Goal: Task Accomplishment & Management: Use online tool/utility

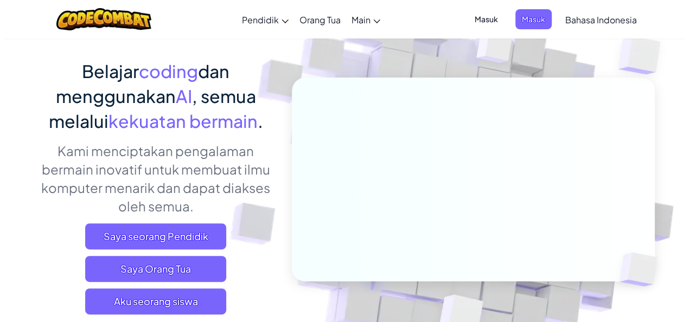
scroll to position [80, 0]
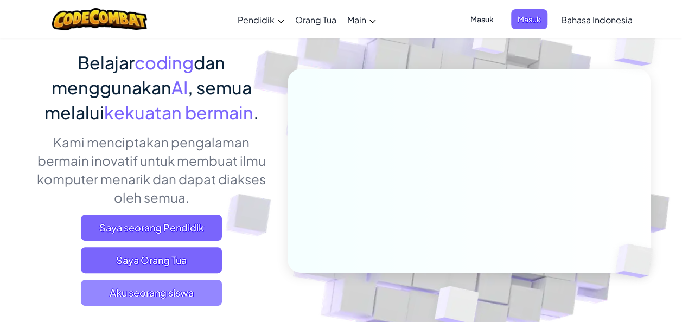
click at [196, 290] on span "Aku seorang siswa" at bounding box center [151, 293] width 141 height 26
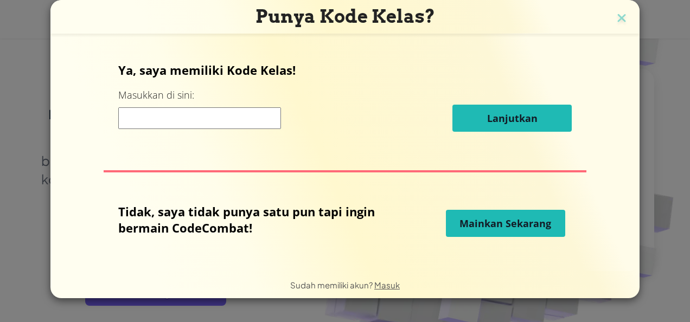
click at [524, 220] on span "Mainkan Sekarang" at bounding box center [506, 223] width 92 height 13
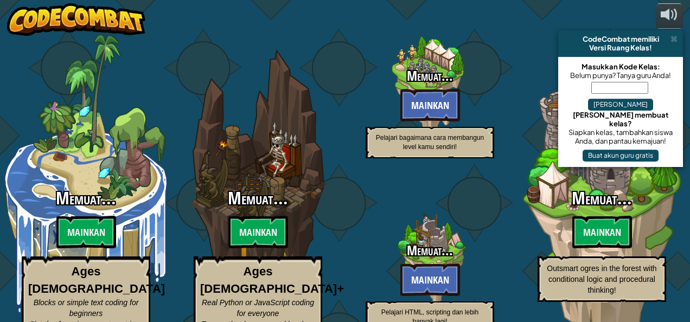
select select "id"
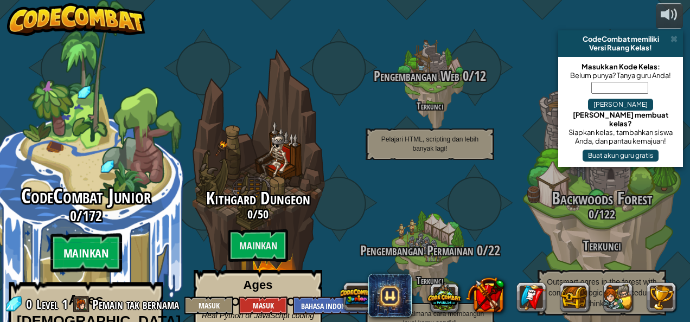
click at [95, 234] on btn "Mainkan" at bounding box center [86, 253] width 72 height 39
select select "id"
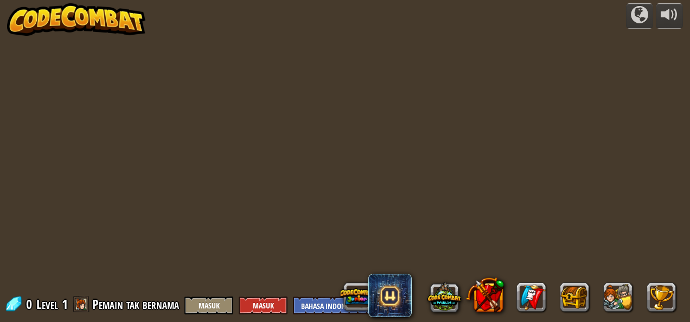
select select "id"
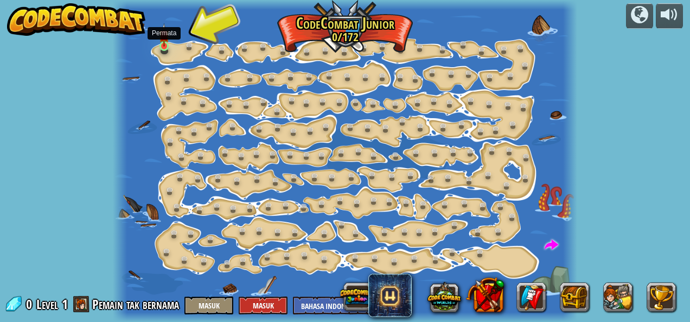
click at [164, 47] on img at bounding box center [164, 34] width 10 height 23
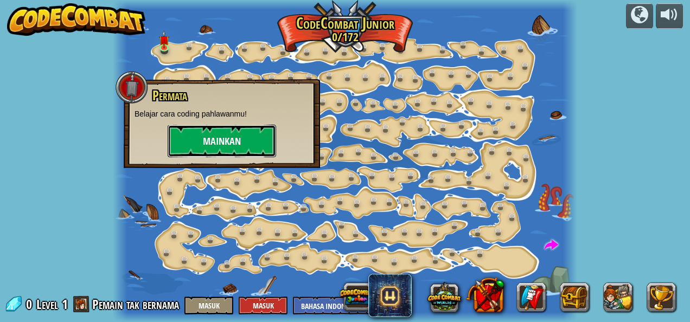
click at [230, 148] on button "Mainkan" at bounding box center [222, 141] width 109 height 33
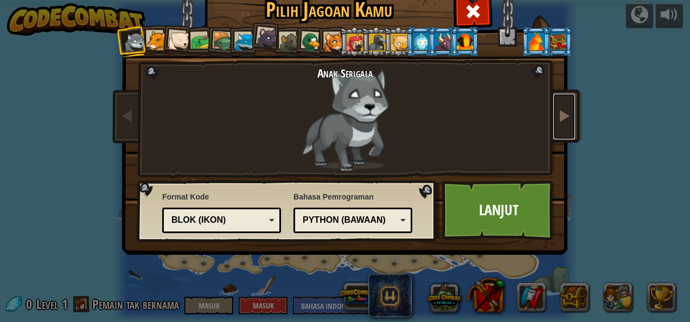
click at [559, 117] on span at bounding box center [564, 115] width 13 height 13
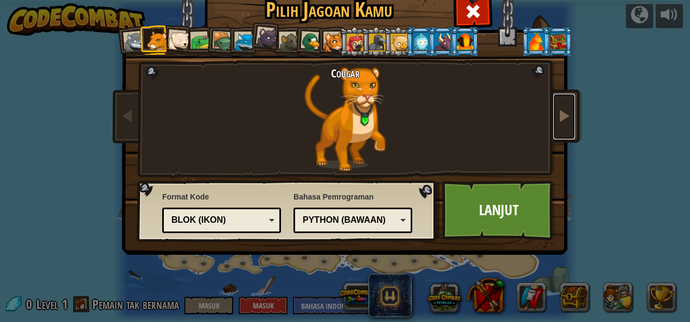
click at [559, 117] on span at bounding box center [564, 115] width 13 height 13
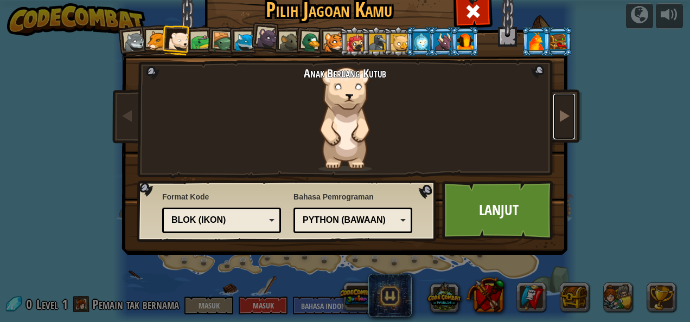
click at [559, 117] on span at bounding box center [564, 115] width 13 height 13
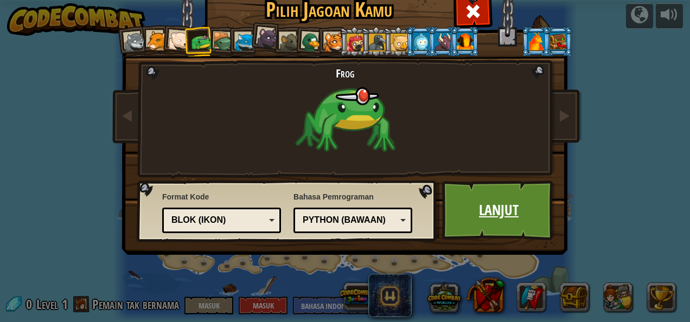
click at [497, 196] on link "Lanjut" at bounding box center [498, 211] width 113 height 60
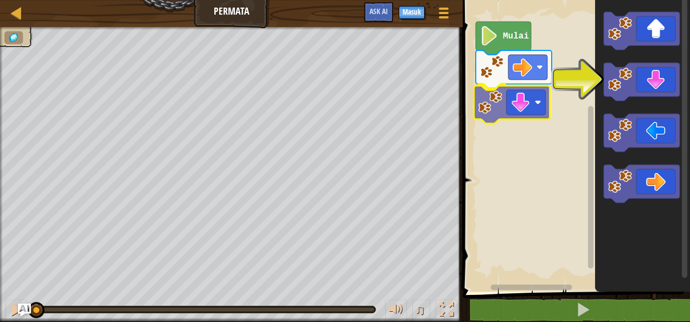
click at [497, 113] on div "Mulai" at bounding box center [575, 143] width 231 height 297
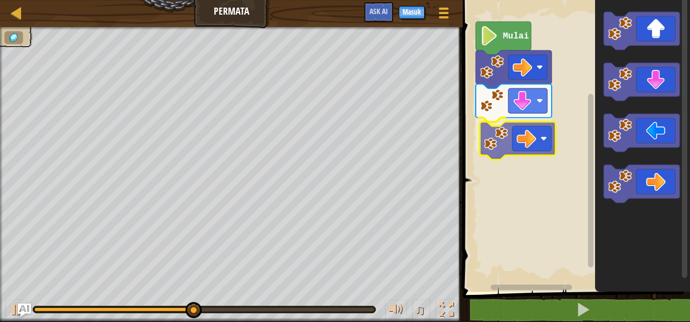
click at [499, 142] on div "Mulai" at bounding box center [575, 143] width 231 height 297
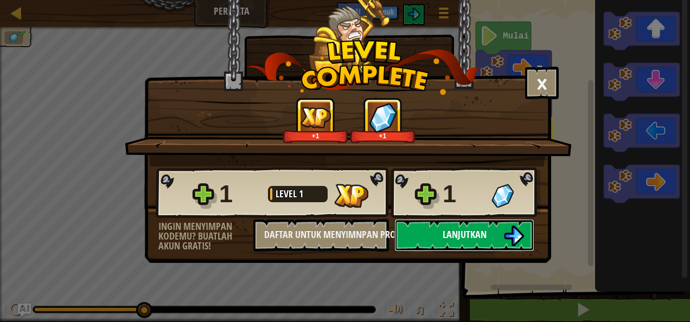
click at [424, 235] on button "Lanjutkan" at bounding box center [464, 235] width 140 height 33
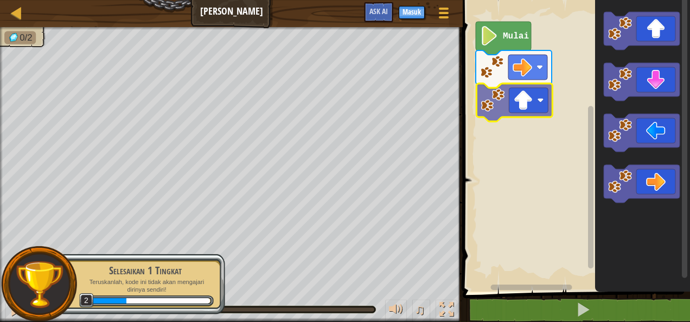
click at [531, 109] on div "Mulai" at bounding box center [575, 143] width 231 height 297
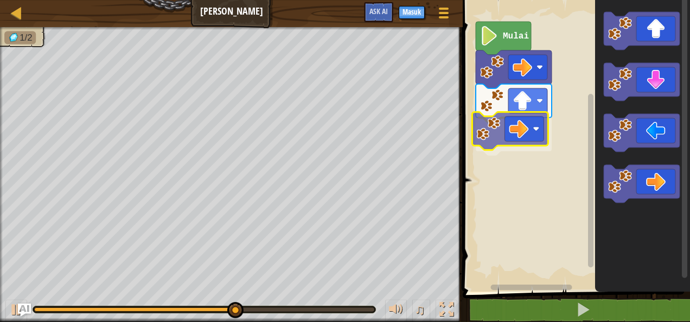
click at [509, 131] on div "Mulai" at bounding box center [575, 143] width 231 height 297
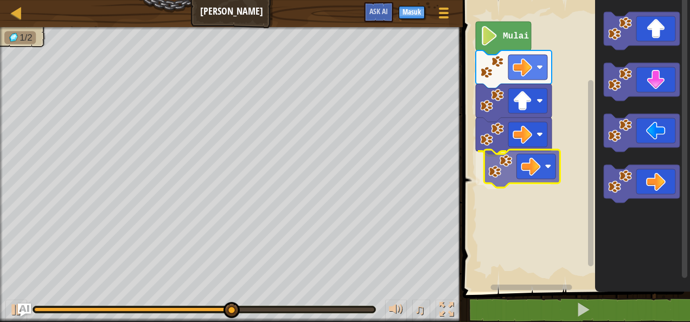
click at [513, 160] on div "Mulai" at bounding box center [575, 143] width 231 height 297
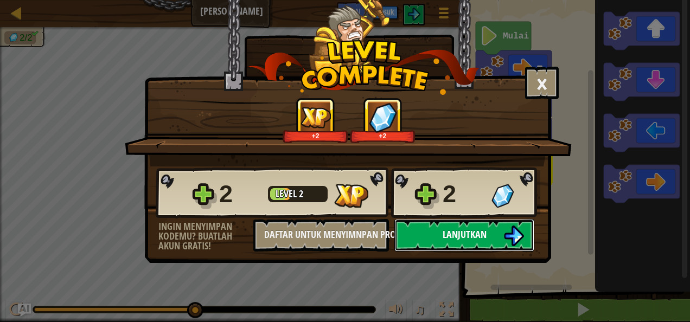
click at [464, 231] on span "Lanjutkan" at bounding box center [465, 235] width 44 height 14
